Goal: Task Accomplishment & Management: Manage account settings

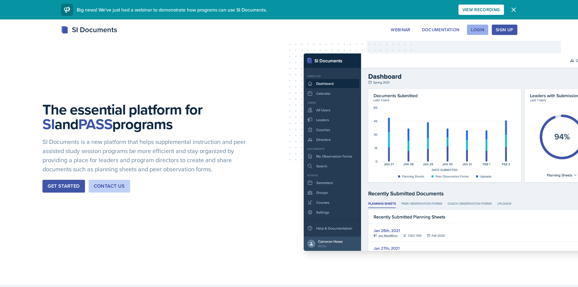
click at [482, 29] on div "Login" at bounding box center [477, 29] width 13 height 5
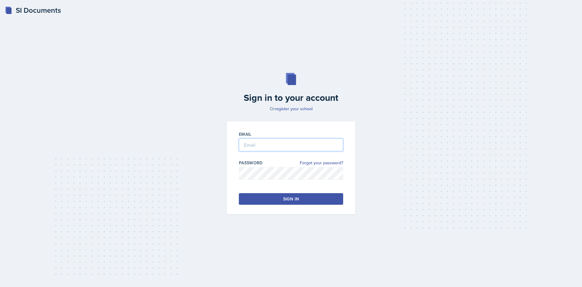
click at [308, 149] on input "email" at bounding box center [291, 144] width 104 height 13
type input "[EMAIL_ADDRESS][DOMAIN_NAME]"
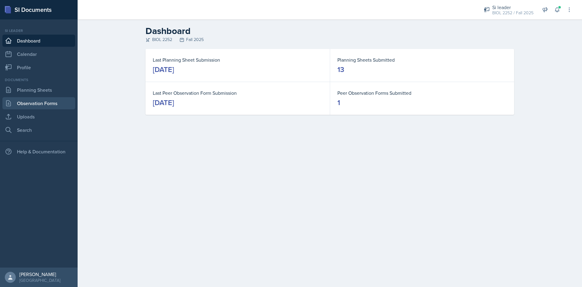
click at [31, 102] on link "Observation Forms" at bounding box center [38, 103] width 73 height 12
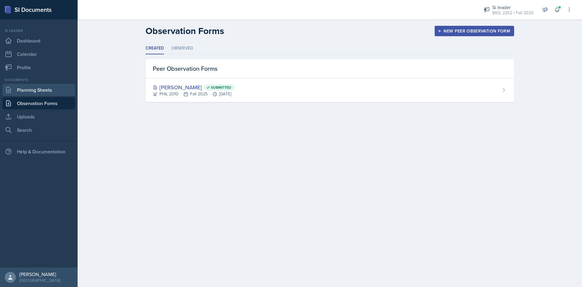
click at [32, 93] on link "Planning Sheets" at bounding box center [38, 90] width 73 height 12
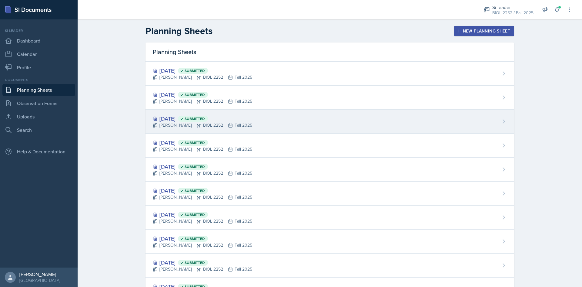
click at [175, 116] on div "[DATE] Submitted" at bounding box center [202, 118] width 99 height 8
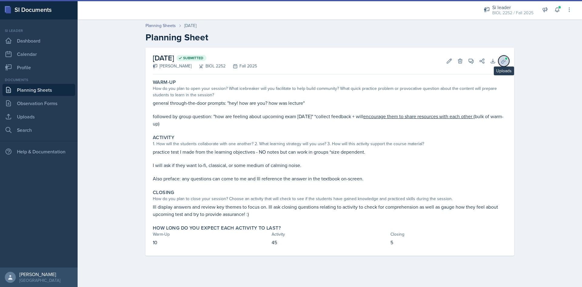
click at [503, 59] on icon at bounding box center [504, 61] width 6 height 6
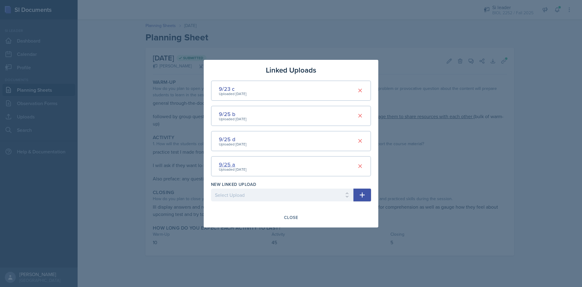
click at [232, 166] on div "9/25 a" at bounding box center [233, 164] width 28 height 8
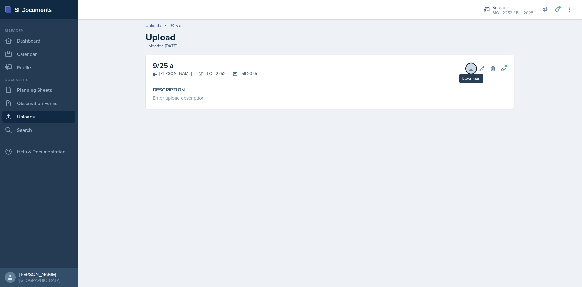
click at [470, 66] on icon at bounding box center [471, 69] width 6 height 6
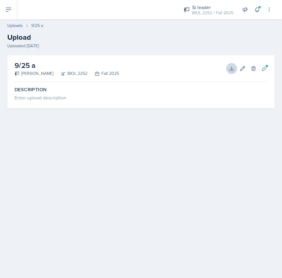
drag, startPoint x: 225, startPoint y: 122, endPoint x: 192, endPoint y: 111, distance: 34.2
click at [222, 120] on div "9/25 a [PERSON_NAME] BIOL 2252 Fall 2025 Download Edit Delete Planning Sheets D…" at bounding box center [141, 89] width 282 height 68
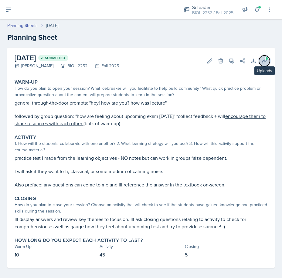
click at [259, 64] on button "Uploads" at bounding box center [264, 61] width 11 height 11
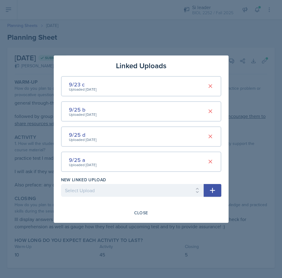
click at [81, 112] on div "Uploaded [DATE]" at bounding box center [83, 114] width 28 height 5
click at [81, 111] on div "9/25 b" at bounding box center [83, 110] width 28 height 8
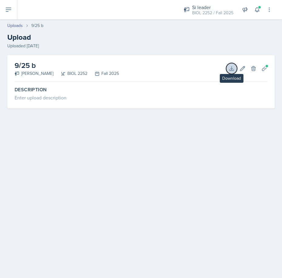
click at [231, 70] on icon at bounding box center [231, 68] width 4 height 4
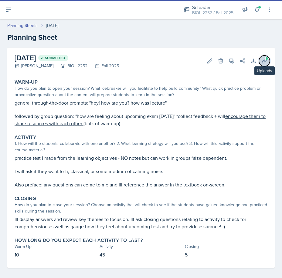
click at [261, 60] on icon at bounding box center [264, 61] width 6 height 6
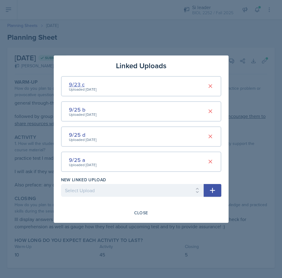
click at [79, 86] on div "9/23 c" at bounding box center [83, 84] width 28 height 8
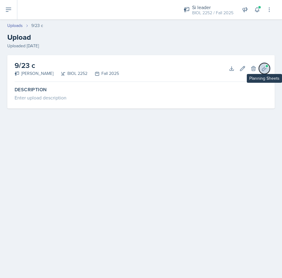
click at [262, 66] on icon at bounding box center [264, 69] width 6 height 6
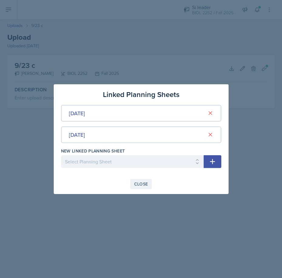
drag, startPoint x: 147, startPoint y: 184, endPoint x: 263, endPoint y: 92, distance: 148.0
click at [148, 184] on button "Close" at bounding box center [141, 184] width 22 height 10
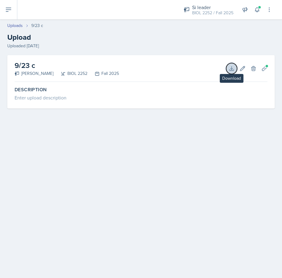
click at [232, 66] on icon at bounding box center [231, 69] width 6 height 6
